Goal: Task Accomplishment & Management: Use online tool/utility

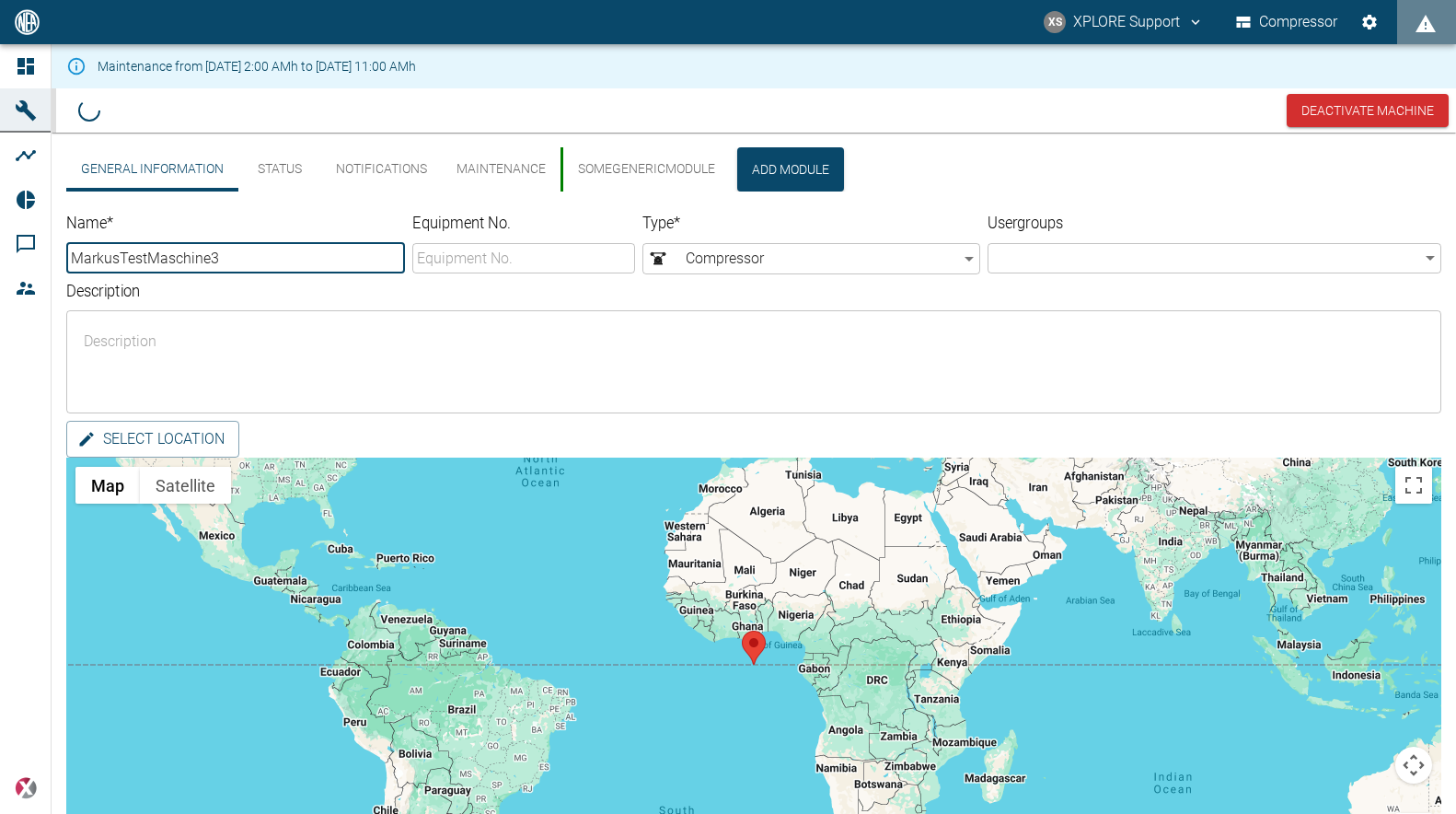
click at [775, 168] on button "Add Module" at bounding box center [789, 169] width 106 height 44
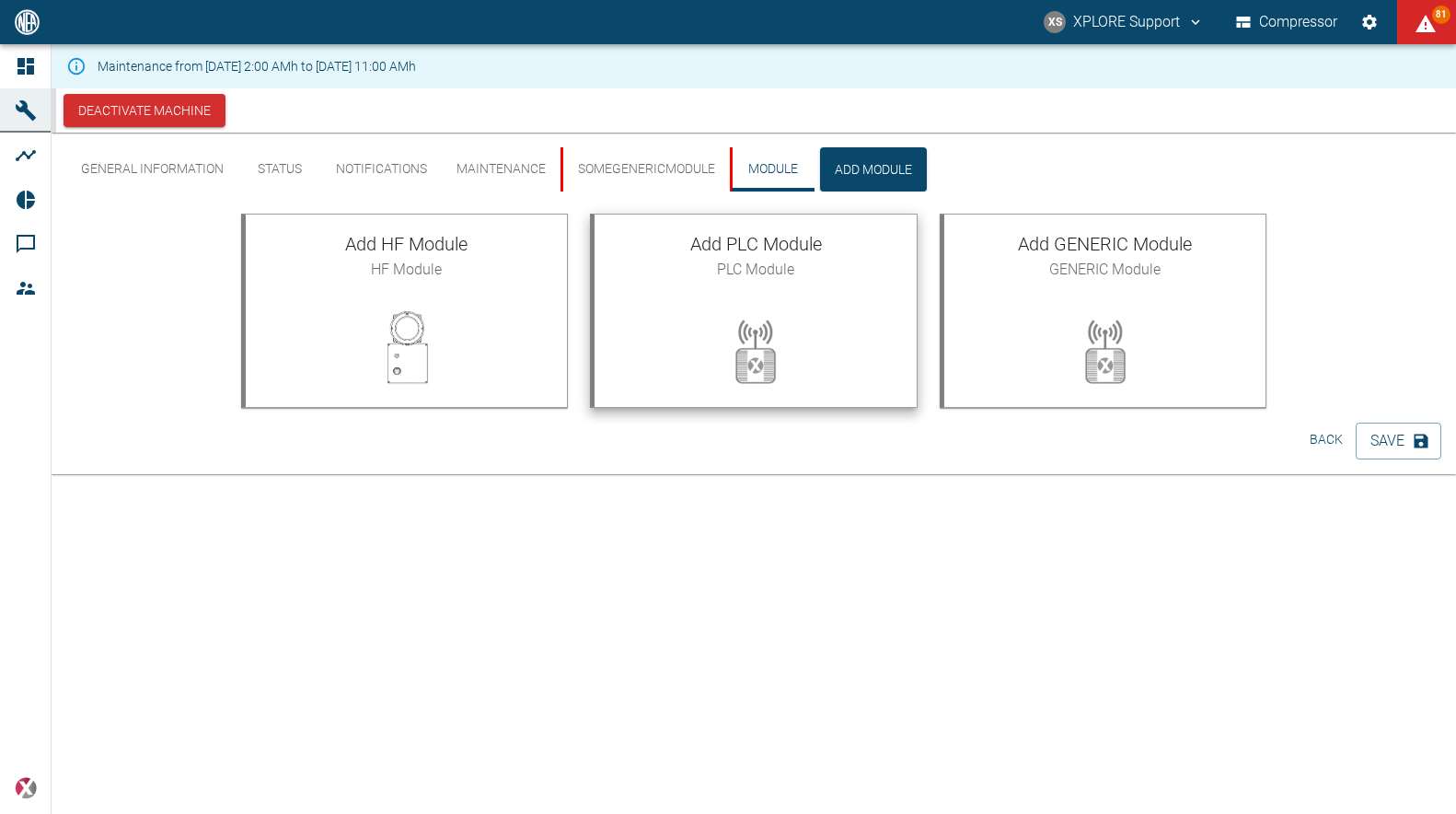
click at [776, 259] on span "Add PLC Module" at bounding box center [755, 244] width 293 height 29
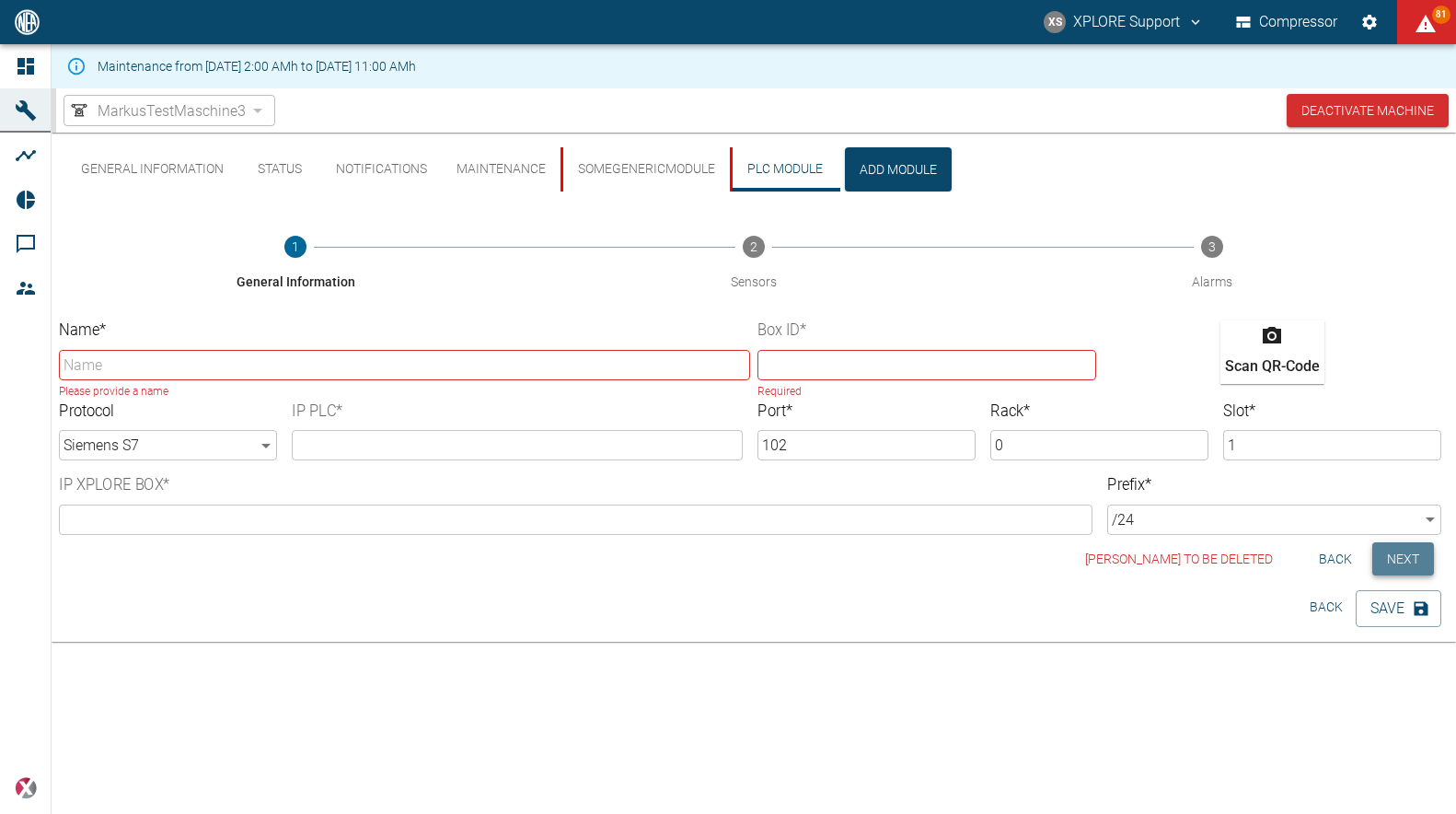
click at [1421, 551] on button "Next" at bounding box center [1402, 559] width 61 height 34
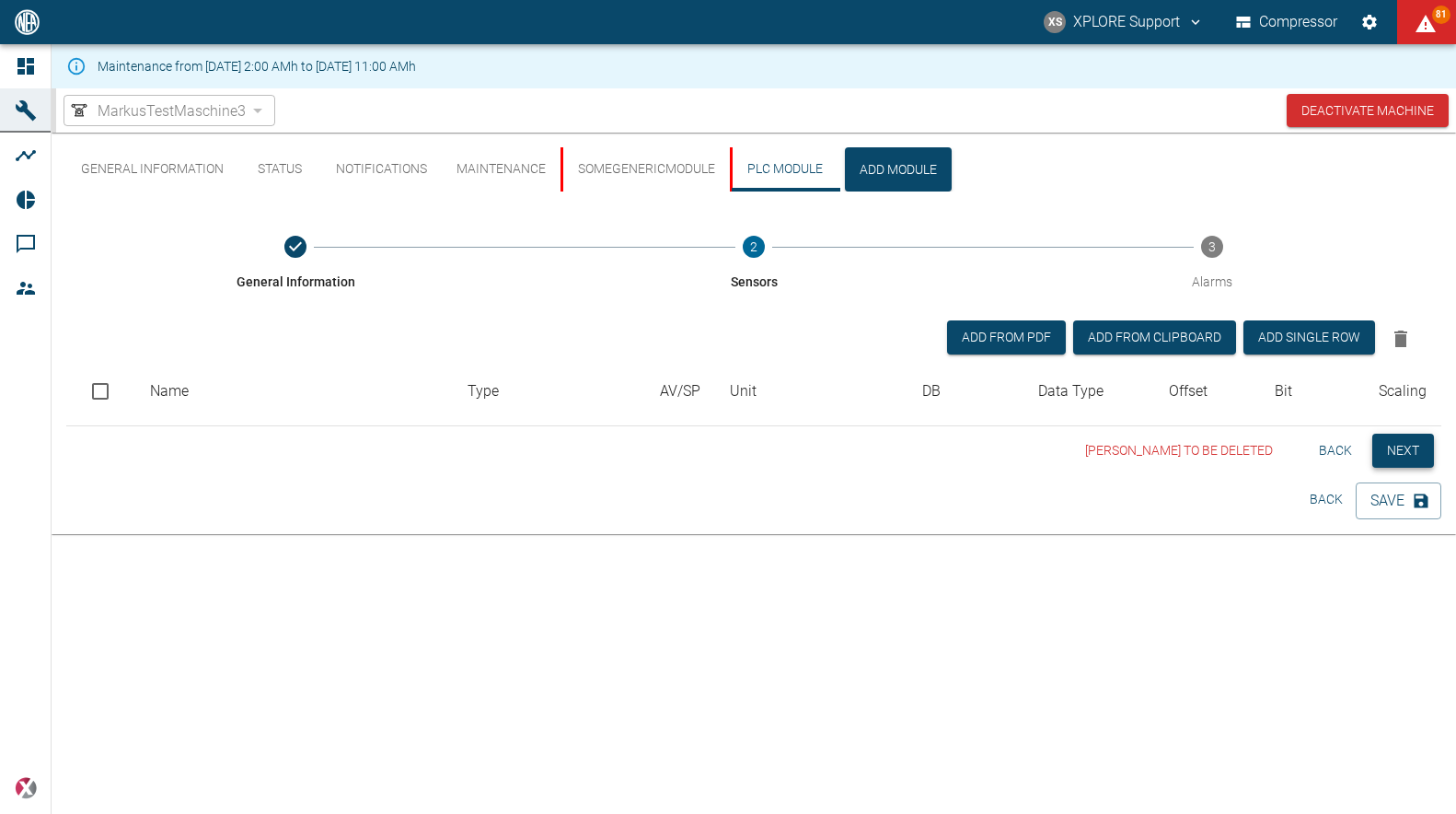
click at [1415, 464] on button "Next" at bounding box center [1402, 450] width 61 height 34
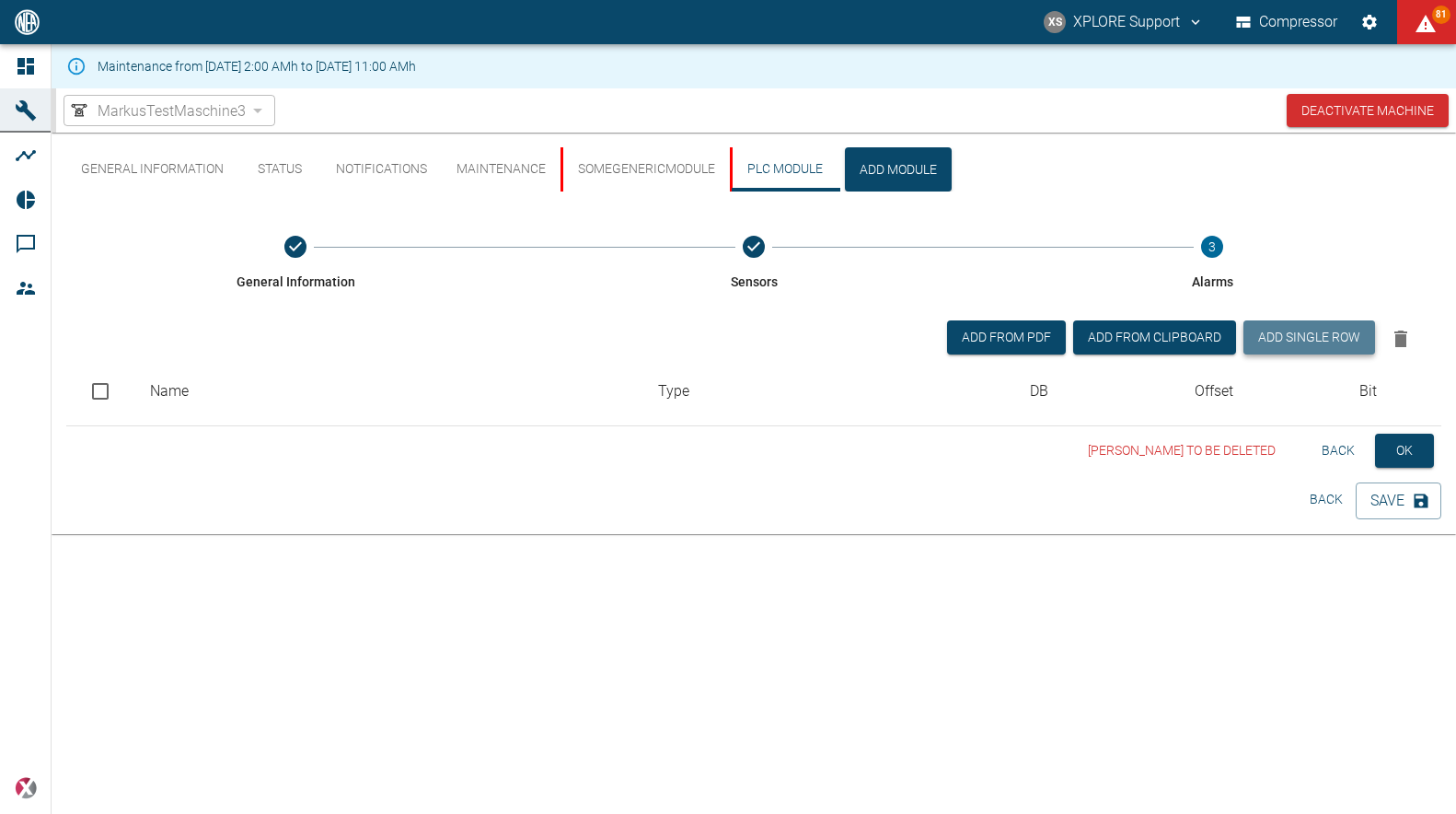
click at [1335, 333] on button "Add single row" at bounding box center [1309, 337] width 132 height 34
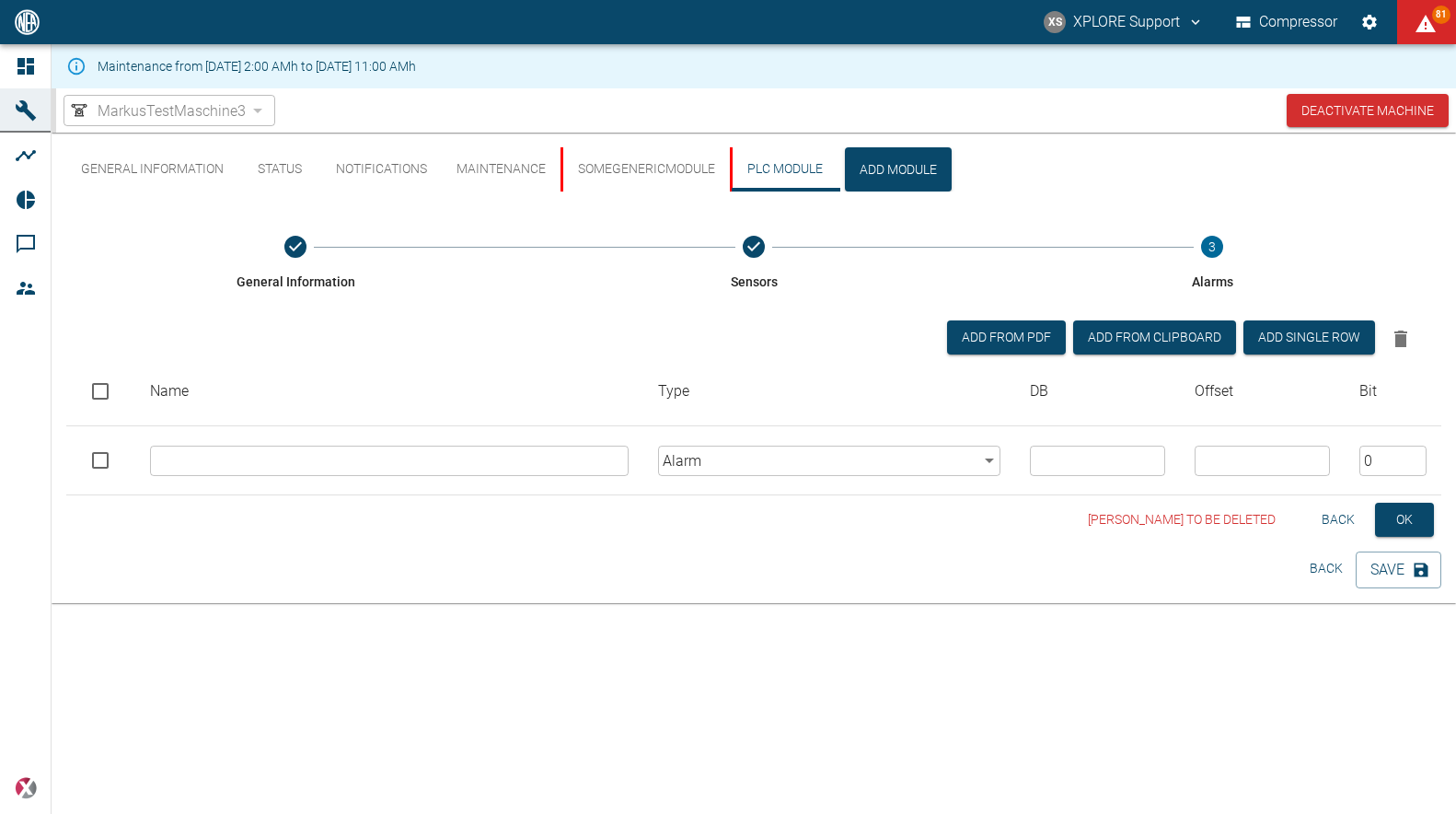
click at [842, 453] on body "XS XPLORE Support Compressor 81 Dashboard Machines Analyses Reports Comments Me…" at bounding box center [728, 407] width 1456 height 814
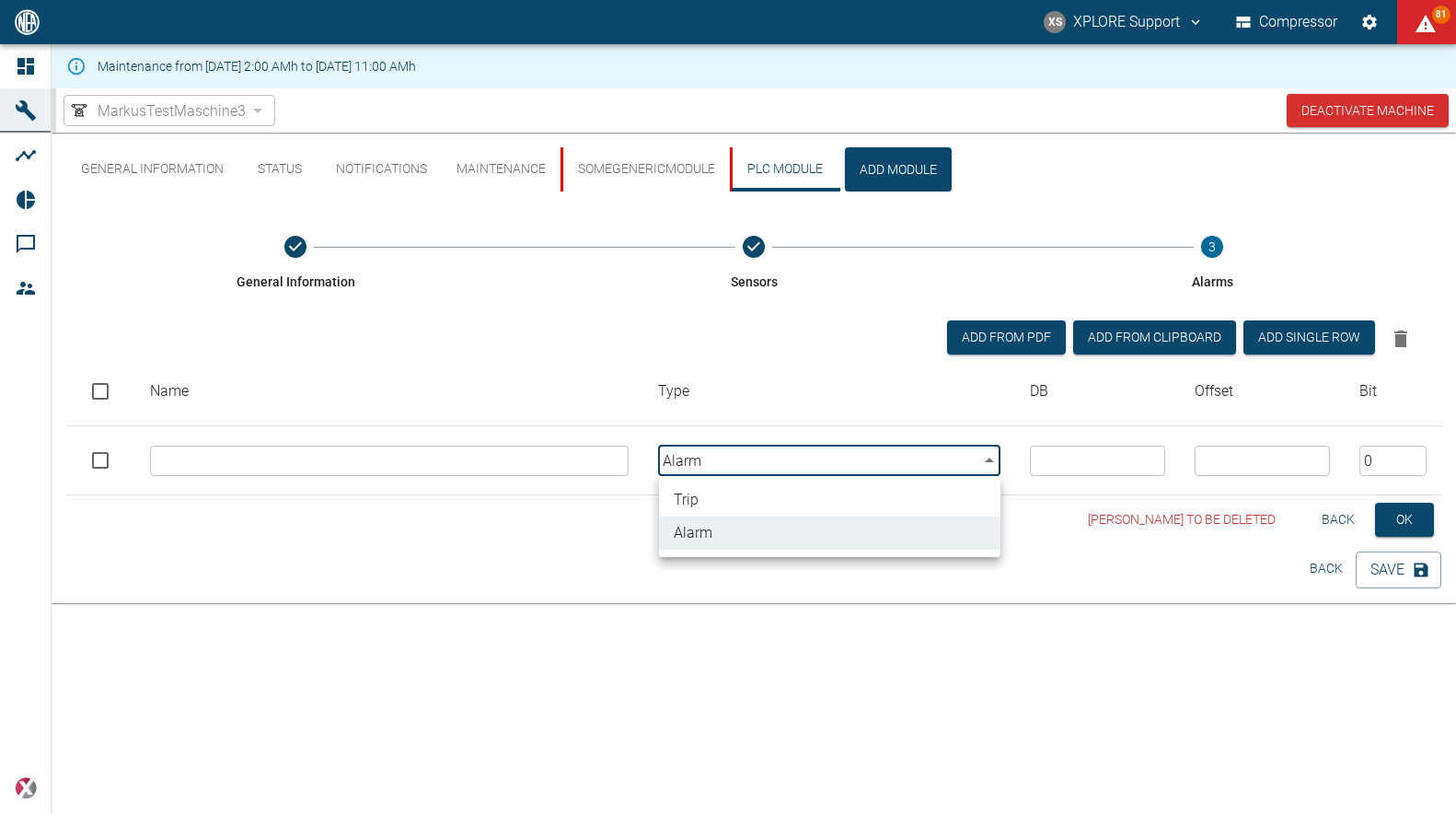
click at [833, 459] on div at bounding box center [728, 407] width 1456 height 814
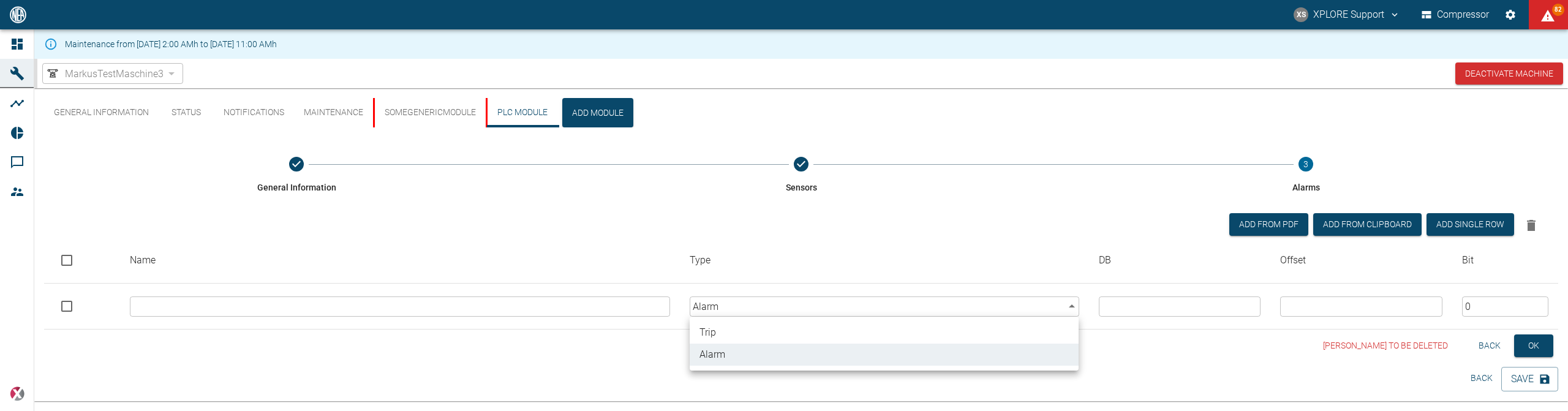
click at [780, 309] on body "XS XPLORE Support Compressor 82 Dashboard Machines Analyses Reports Comments Me…" at bounding box center [784, 205] width 1568 height 411
click at [743, 333] on li "Trip" at bounding box center [884, 332] width 389 height 22
type input "trip"
